Goal: Information Seeking & Learning: Learn about a topic

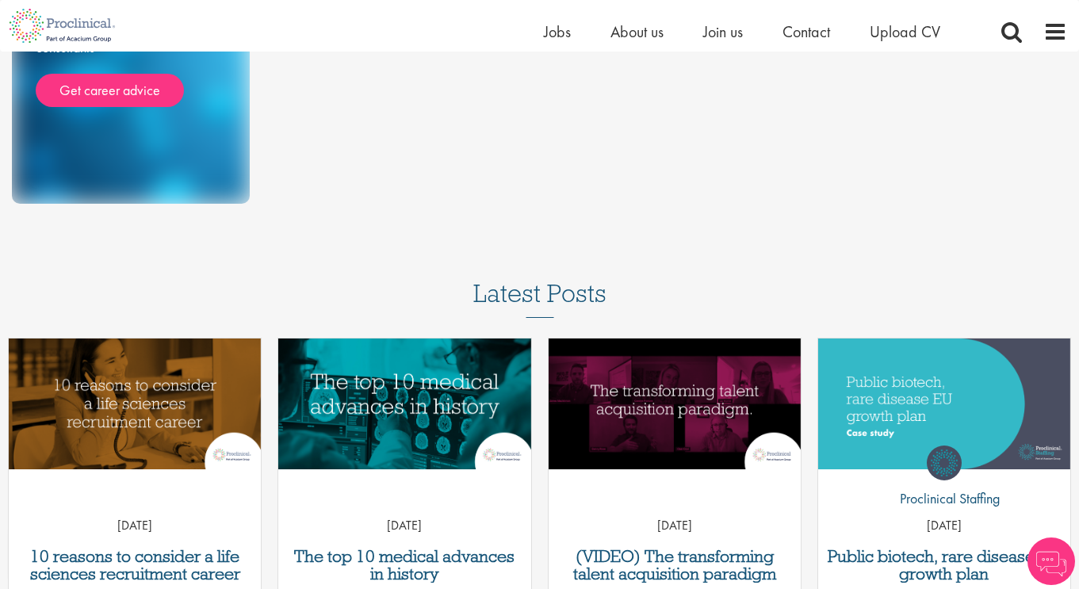
scroll to position [346, 0]
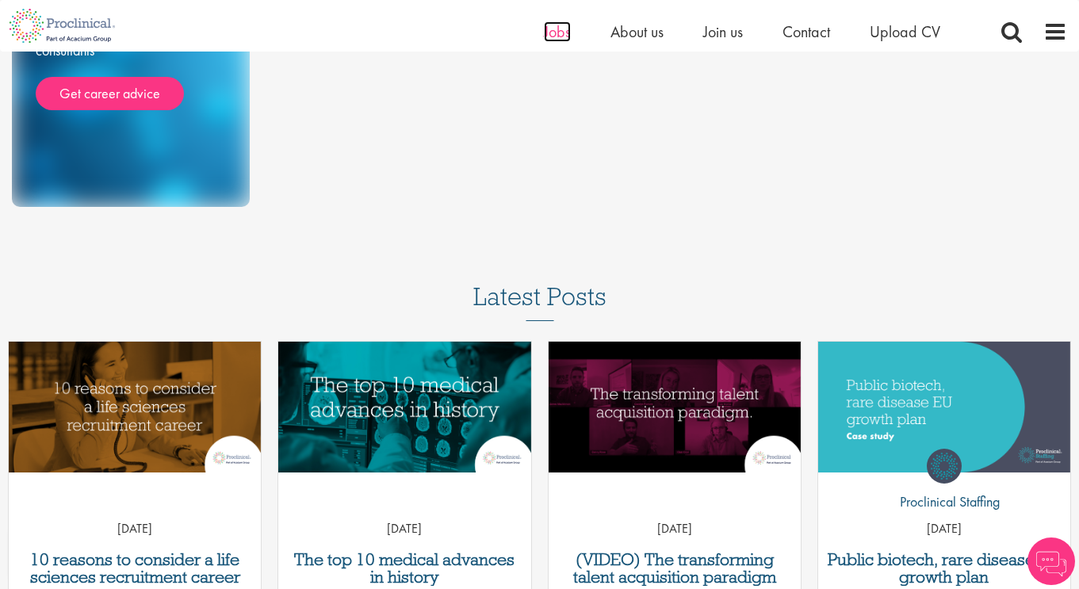
click at [553, 30] on span "Jobs" at bounding box center [557, 31] width 27 height 21
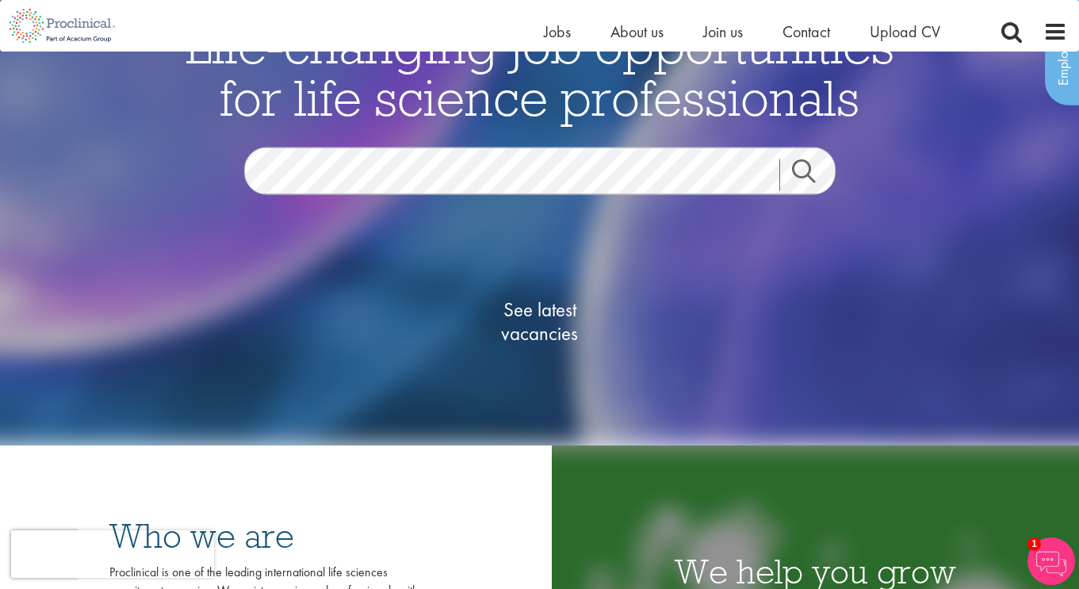
scroll to position [10, 0]
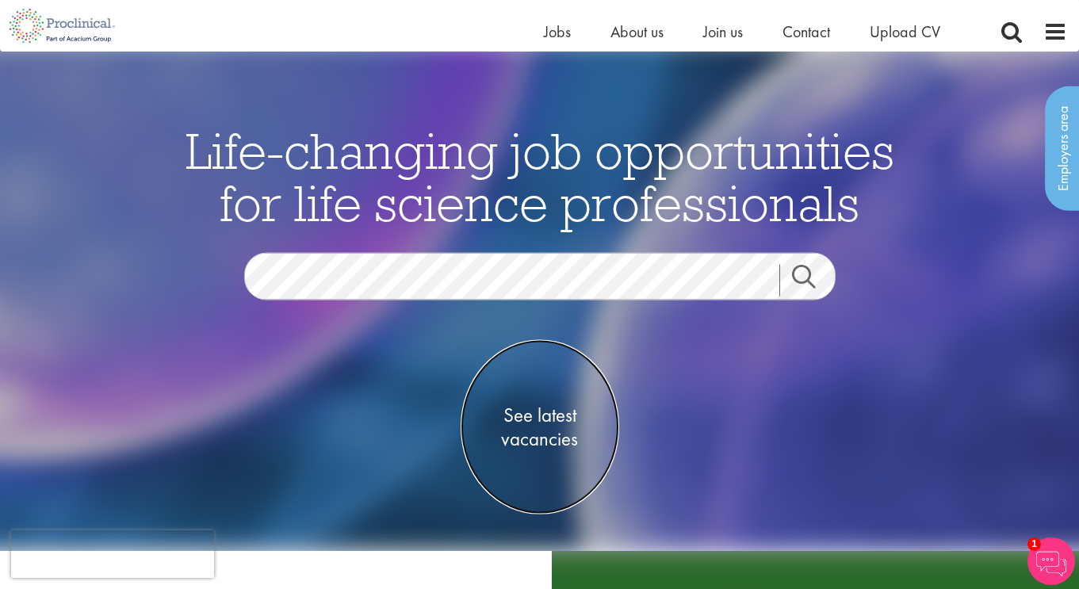
click at [565, 426] on span "See latest vacancies" at bounding box center [540, 427] width 159 height 48
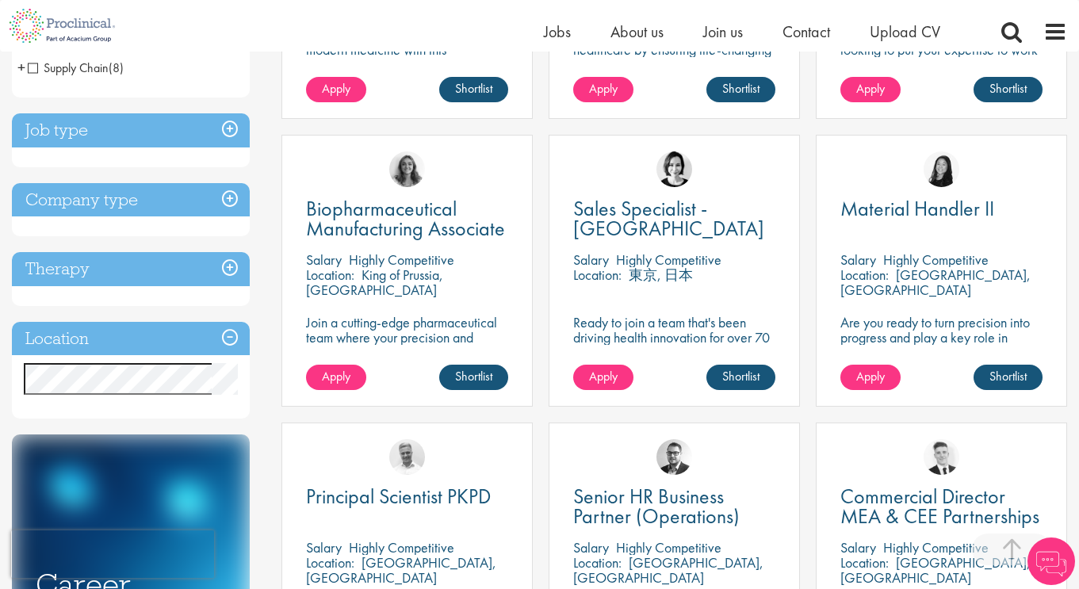
scroll to position [520, 0]
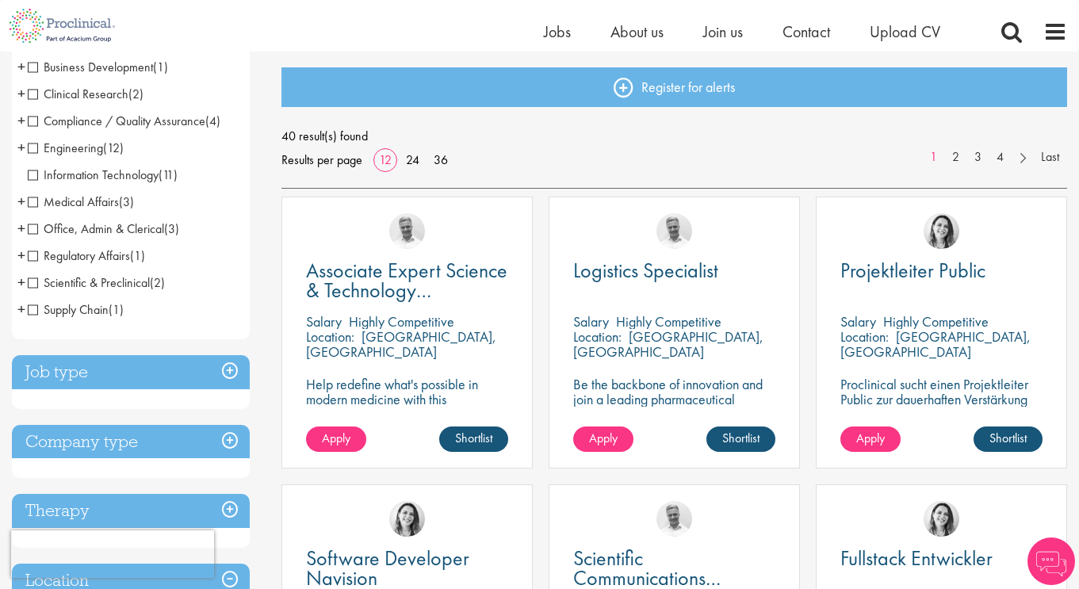
scroll to position [165, 0]
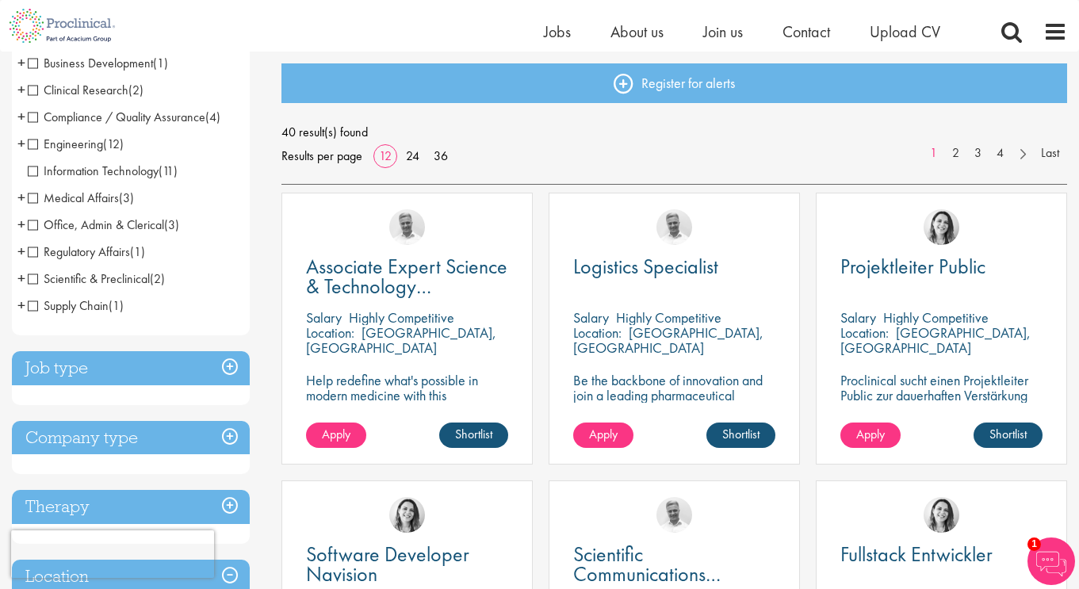
click at [668, 335] on p "Solothurn, Switzerland" at bounding box center [668, 339] width 190 height 33
copy p "Solothurn"
click at [514, 232] on div "[PERSON_NAME]" at bounding box center [407, 220] width 250 height 54
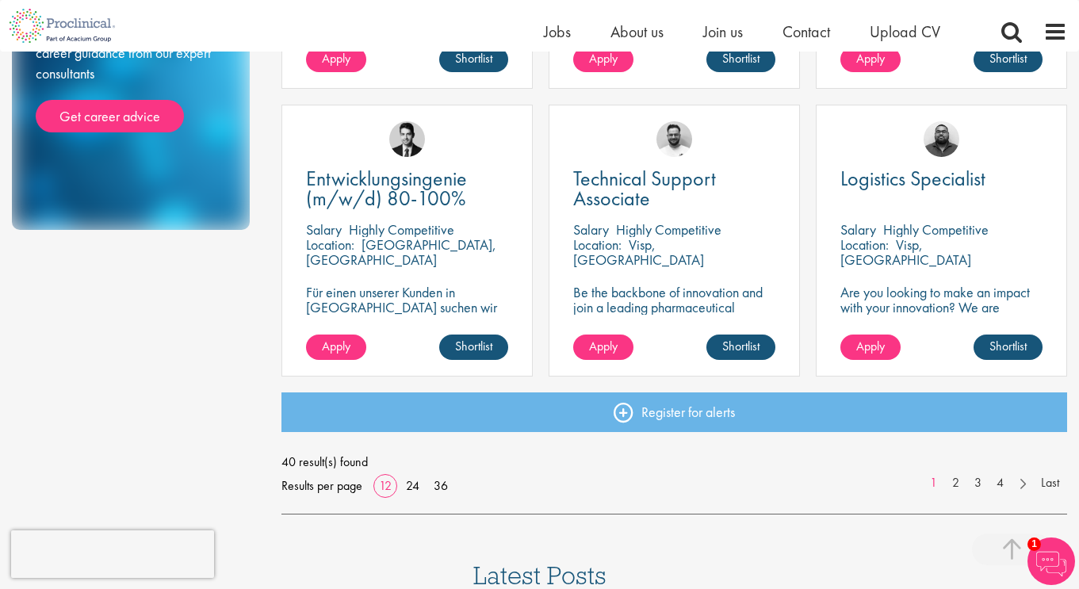
scroll to position [1133, 0]
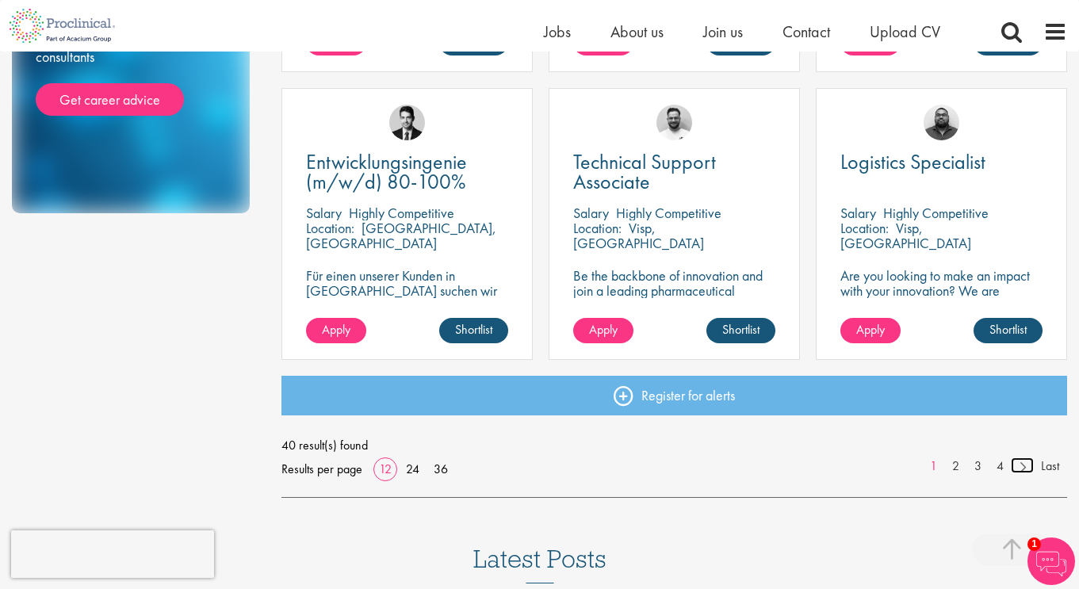
click at [1025, 466] on link at bounding box center [1022, 465] width 23 height 16
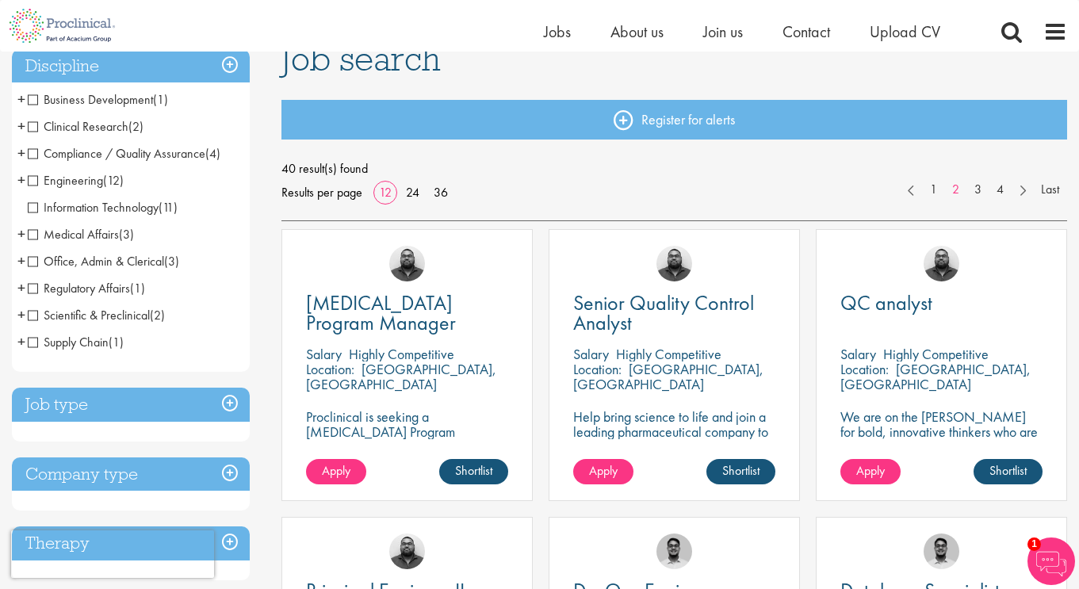
scroll to position [96, 0]
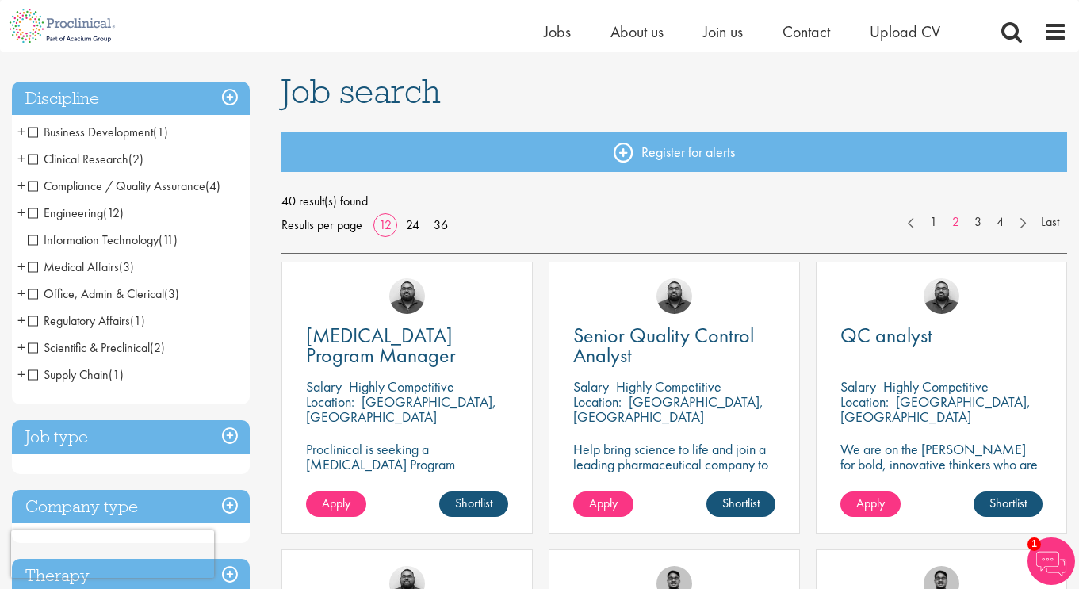
click at [34, 131] on span "Business Development" at bounding box center [90, 132] width 125 height 17
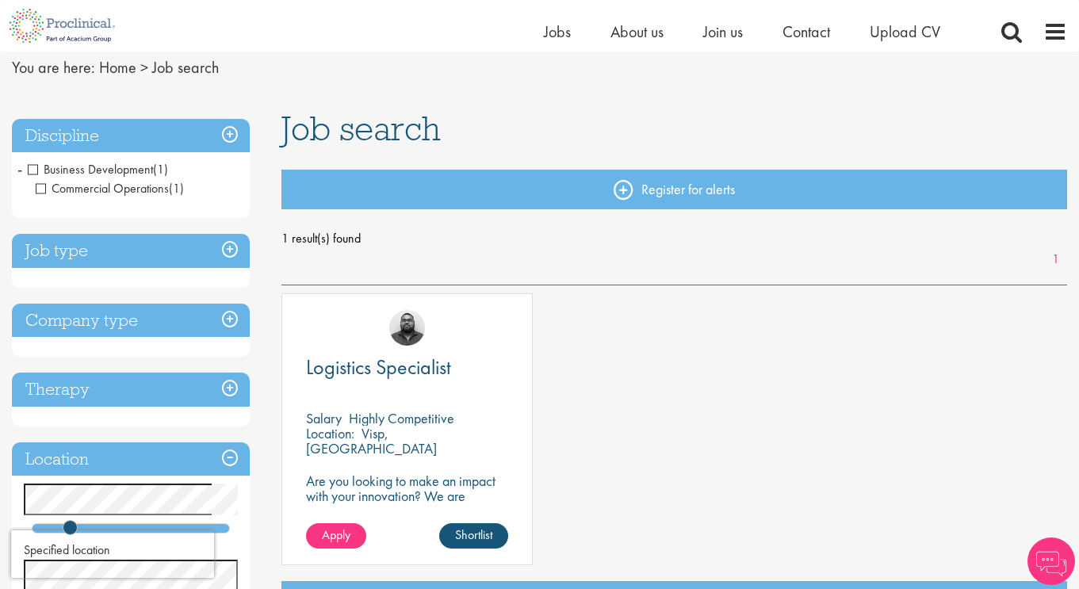
scroll to position [94, 0]
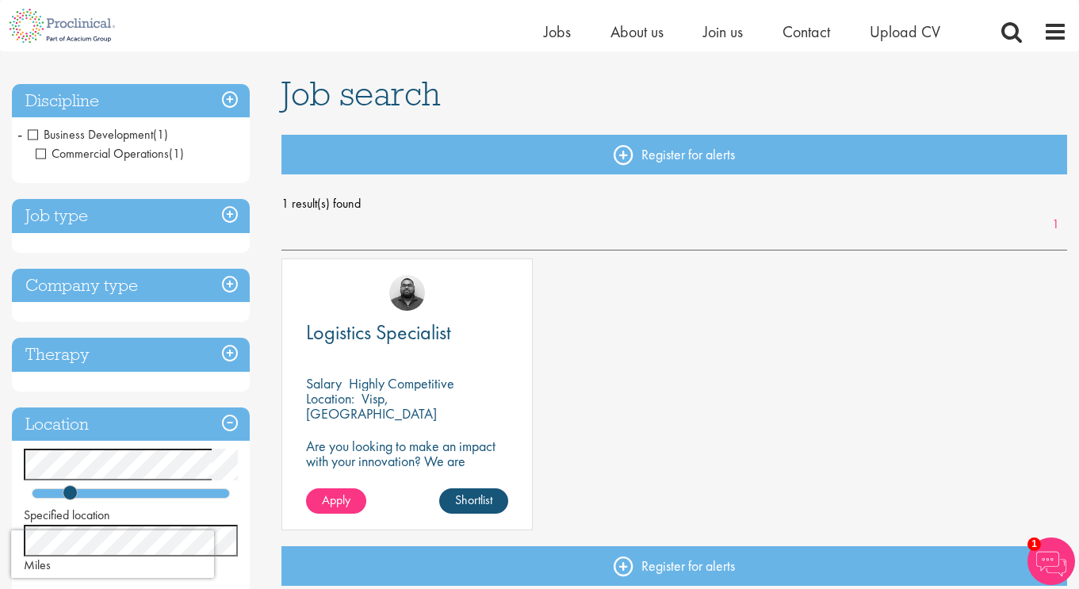
click at [33, 135] on span "Business Development" at bounding box center [90, 134] width 125 height 17
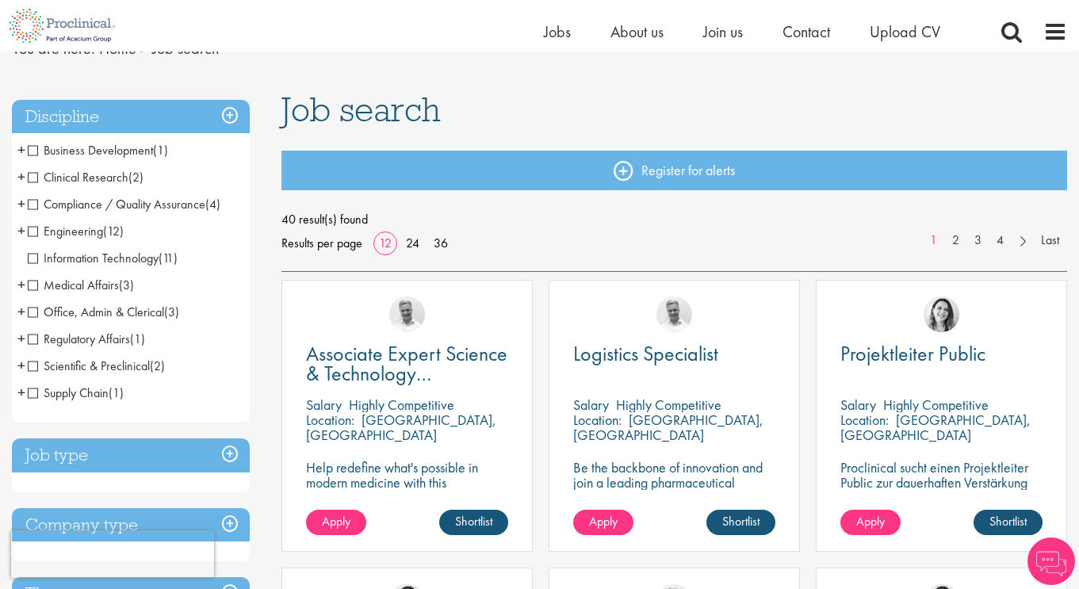
scroll to position [78, 0]
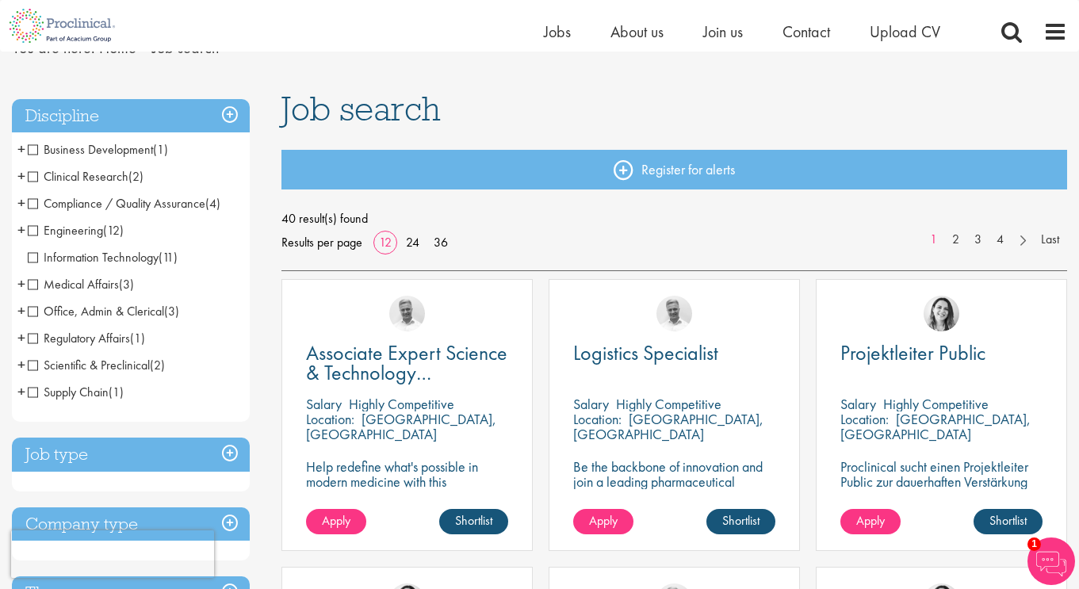
click at [32, 387] on span "Supply Chain" at bounding box center [68, 392] width 81 height 17
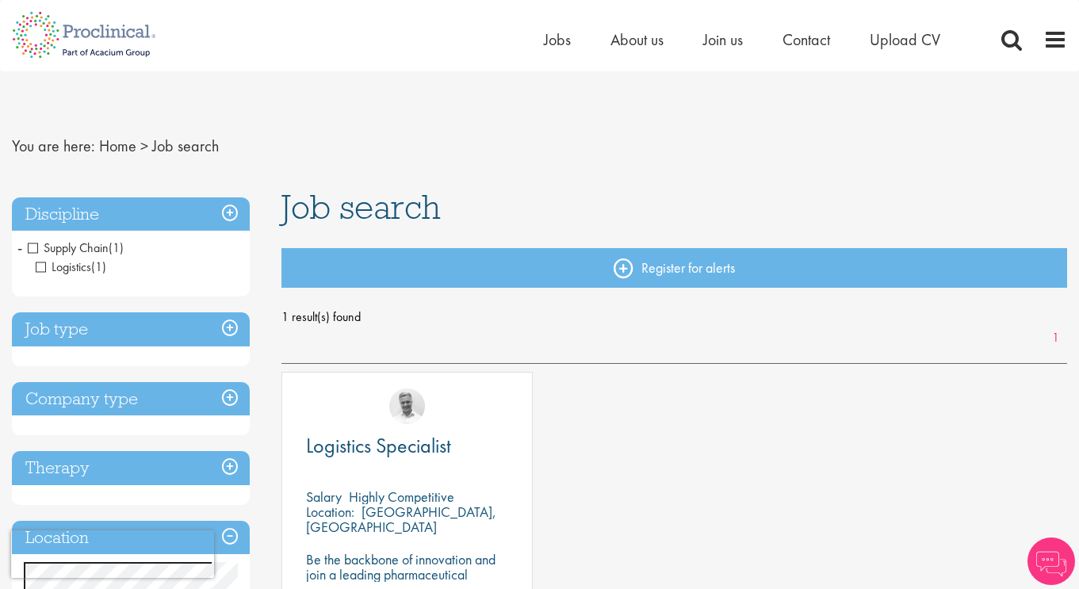
click at [36, 250] on span "Supply Chain" at bounding box center [68, 247] width 81 height 17
